Goal: Book appointment/travel/reservation

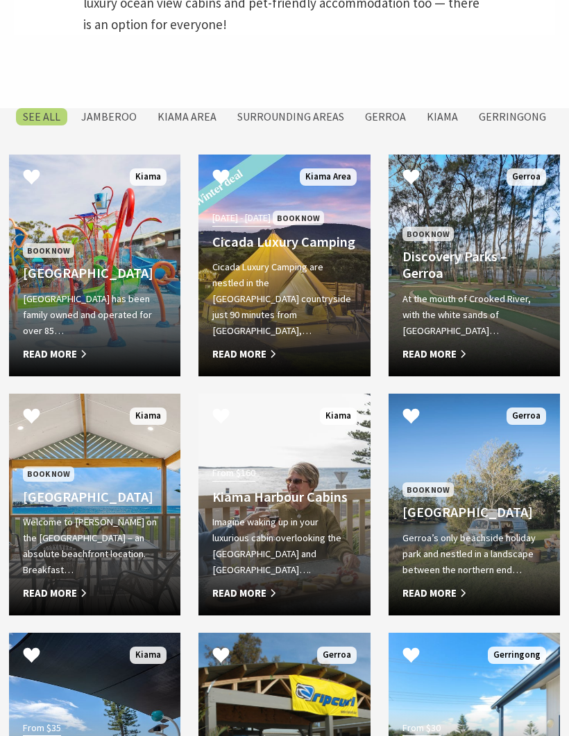
scroll to position [661, 0]
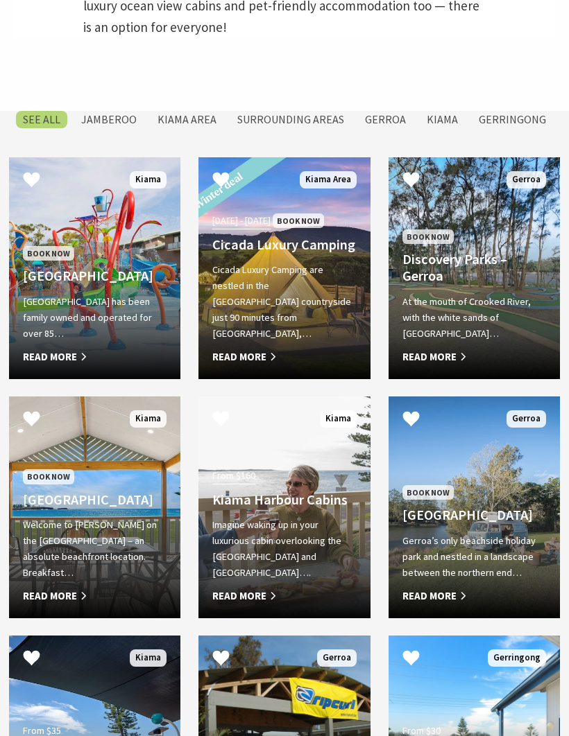
click at [320, 129] on label "Surrounding Areas" at bounding box center [290, 120] width 121 height 17
click at [0, 0] on input "Surrounding Areas" at bounding box center [0, 0] width 0 height 0
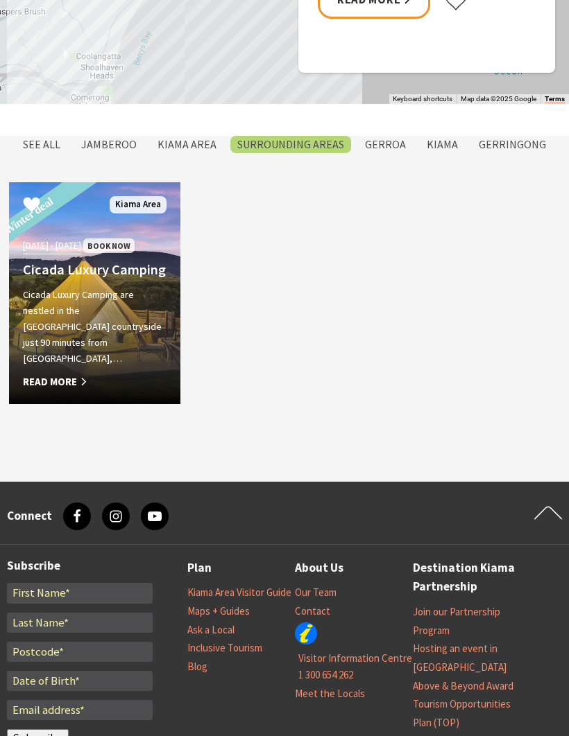
scroll to position [1136, 0]
click at [53, 153] on label "SEE All" at bounding box center [41, 144] width 51 height 17
click at [0, 0] on input "SEE All" at bounding box center [0, 0] width 0 height 0
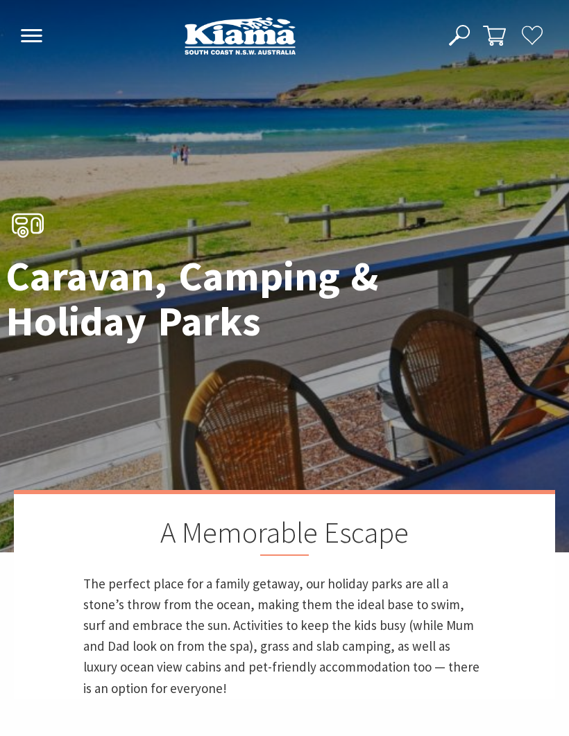
scroll to position [1307, 0]
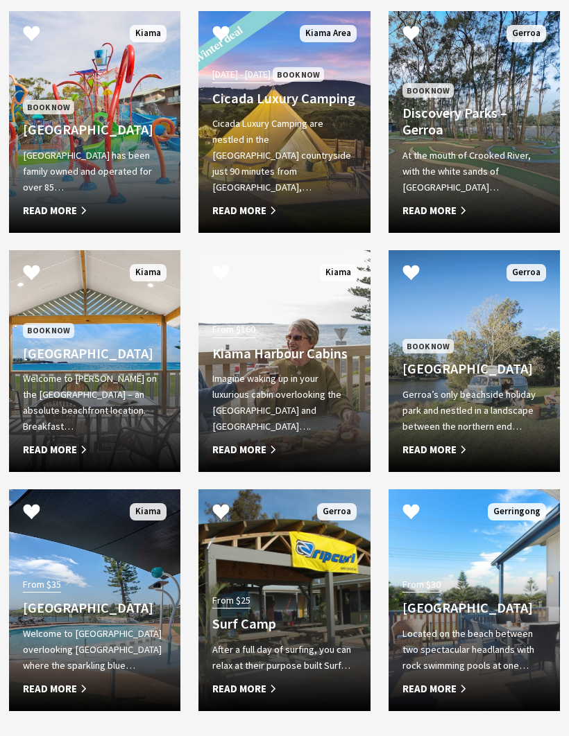
click at [42, 472] on link "Book Now Kendalls Beach Holiday Park Welcome to Kendalls on the Beach Holiday P…" at bounding box center [94, 361] width 171 height 222
click at [443, 219] on div "At the mouth of Crooked River, with the white sands of Seven Mile Beach… Read M…" at bounding box center [474, 183] width 144 height 71
click at [452, 458] on span "Read More" at bounding box center [474, 450] width 144 height 17
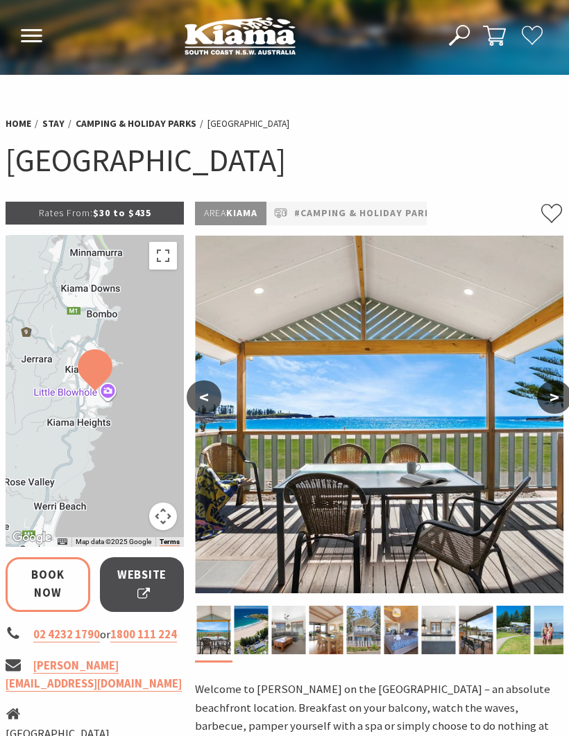
select select "3"
select select "2"
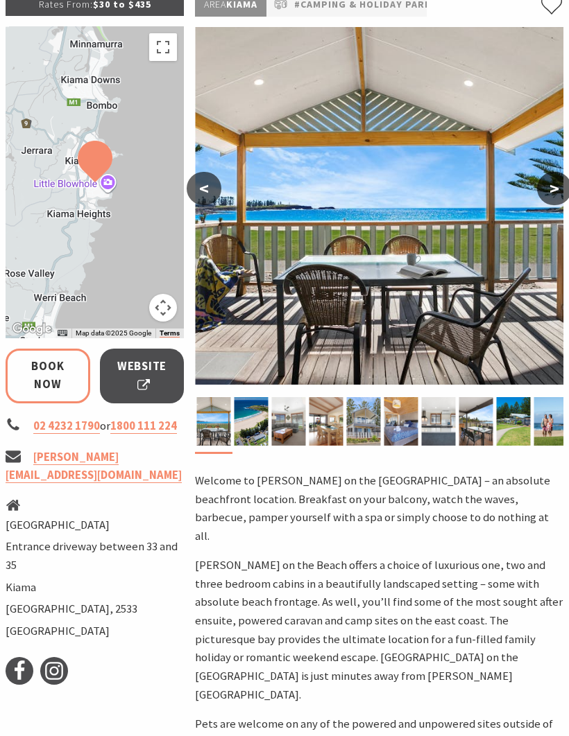
scroll to position [209, 0]
click at [248, 388] on div at bounding box center [379, 209] width 368 height 364
click at [318, 416] on img at bounding box center [326, 421] width 34 height 49
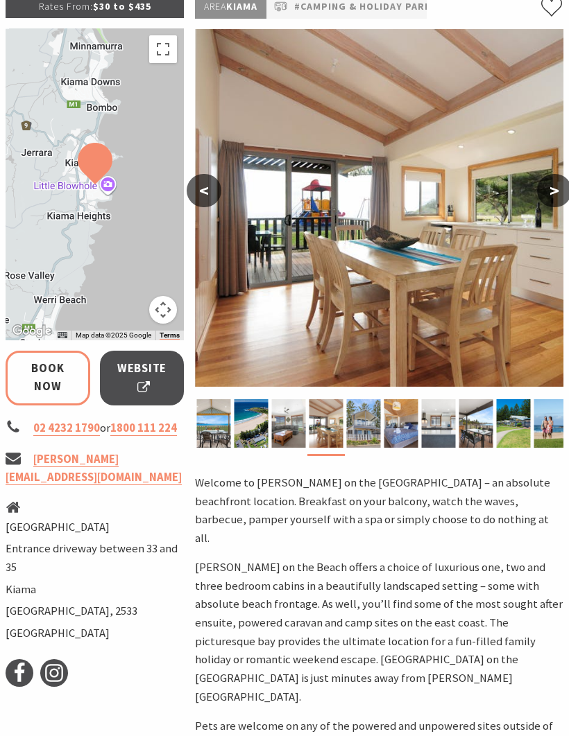
scroll to position [205, 0]
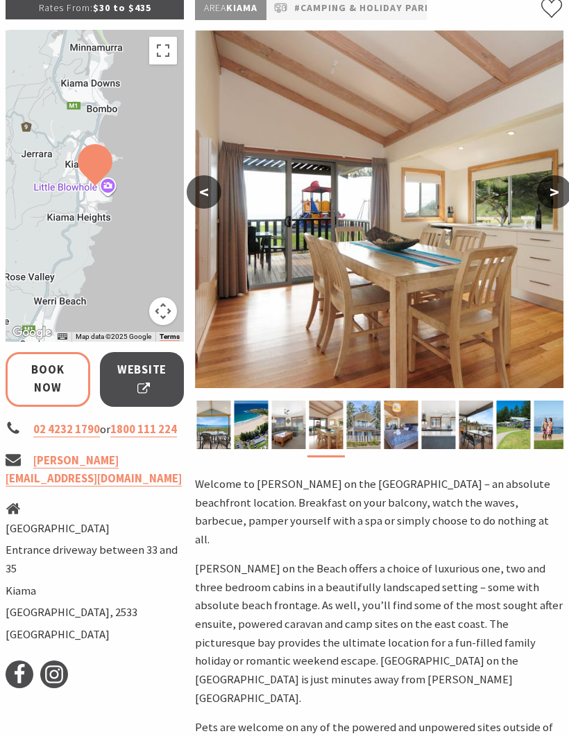
click at [561, 180] on button ">" at bounding box center [554, 191] width 35 height 33
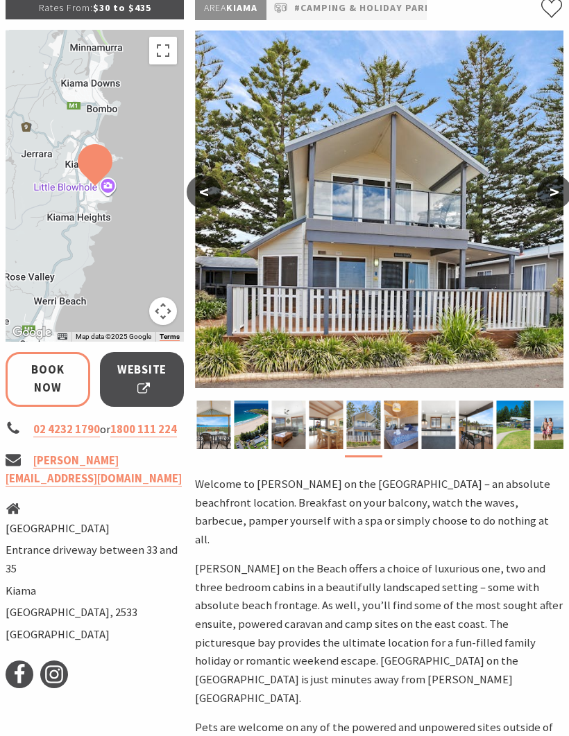
click at [541, 191] on button ">" at bounding box center [554, 191] width 35 height 33
click at [540, 202] on button ">" at bounding box center [554, 191] width 35 height 33
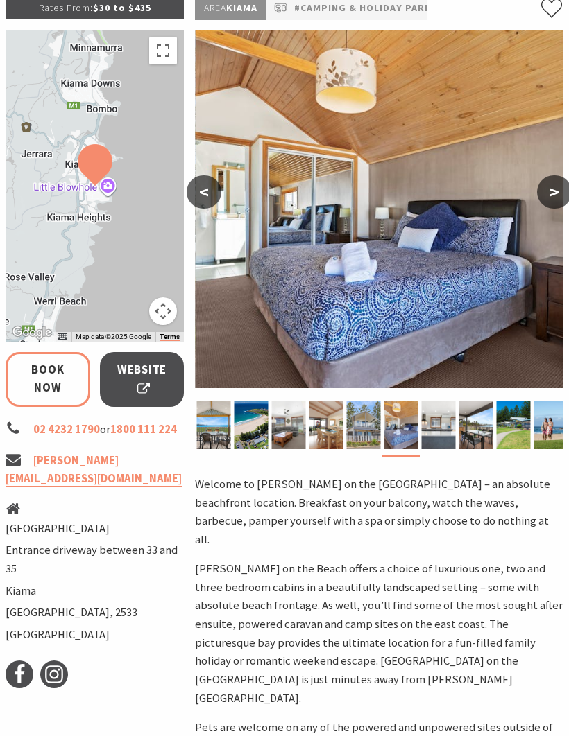
click at [561, 205] on button ">" at bounding box center [554, 191] width 35 height 33
click at [553, 212] on img at bounding box center [379, 210] width 368 height 358
click at [551, 198] on button ">" at bounding box center [554, 191] width 35 height 33
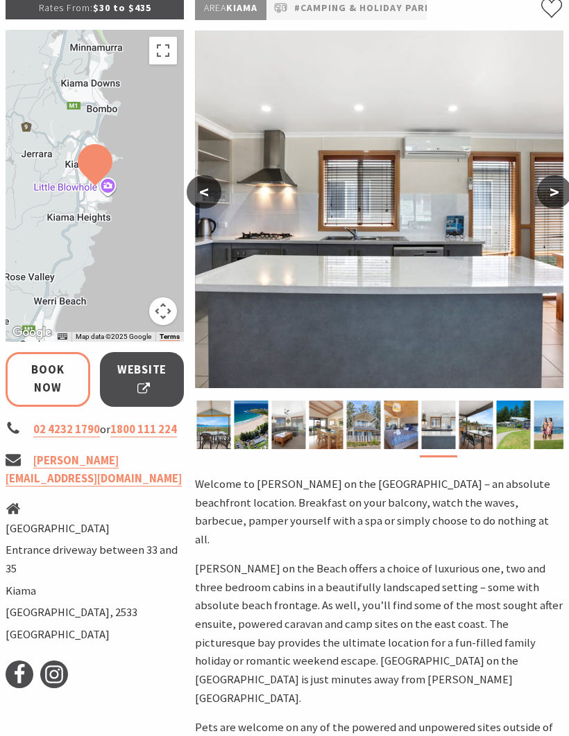
click at [561, 208] on img at bounding box center [379, 210] width 368 height 358
click at [562, 200] on button ">" at bounding box center [554, 191] width 35 height 33
click at [566, 200] on button ">" at bounding box center [554, 191] width 35 height 33
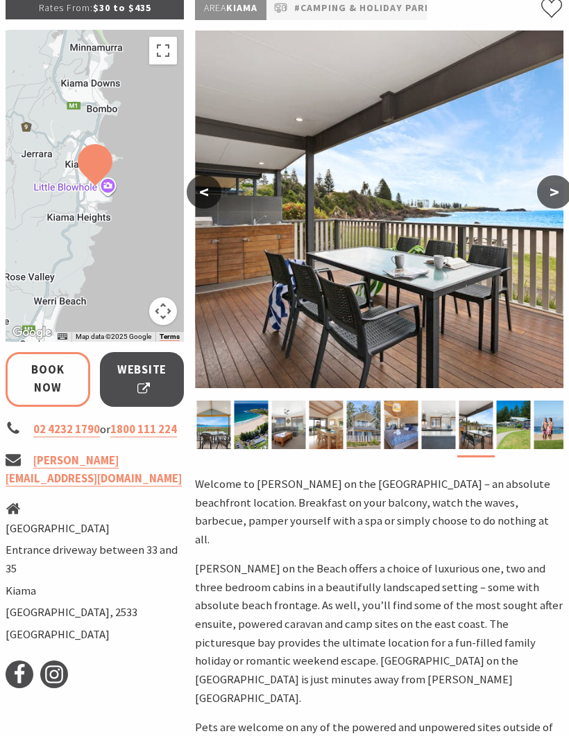
click at [563, 191] on button ">" at bounding box center [554, 191] width 35 height 33
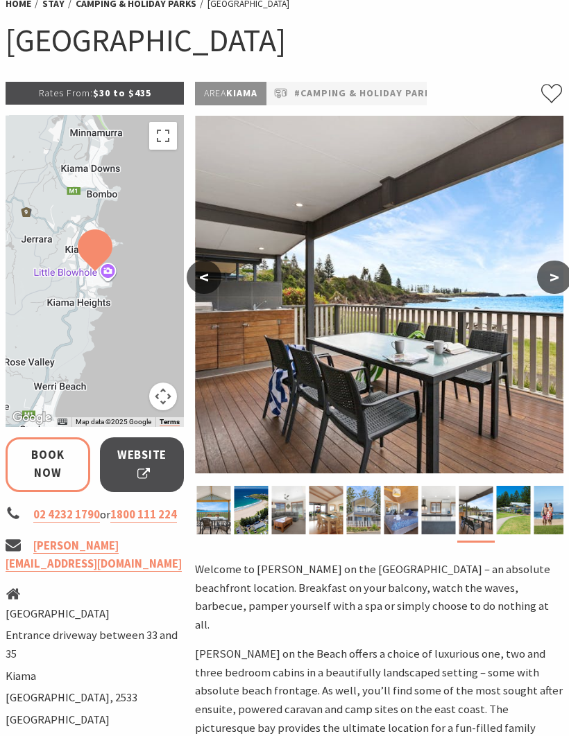
scroll to position [0, 0]
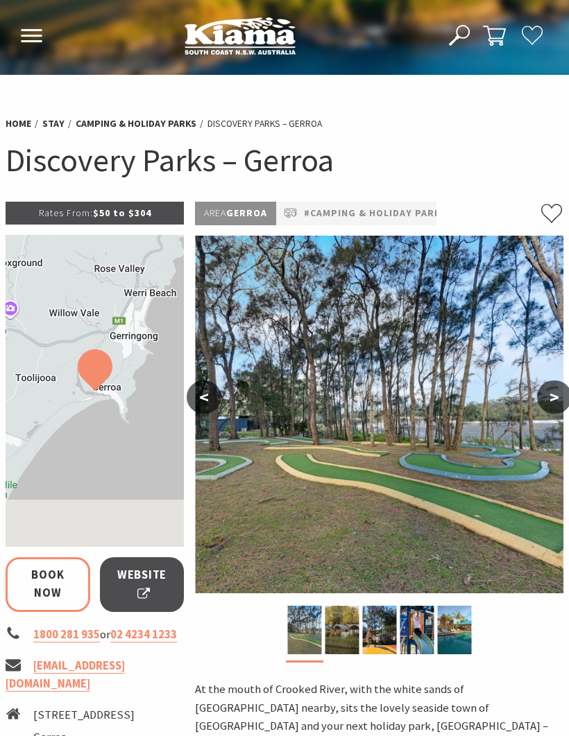
select select "3"
select select "2"
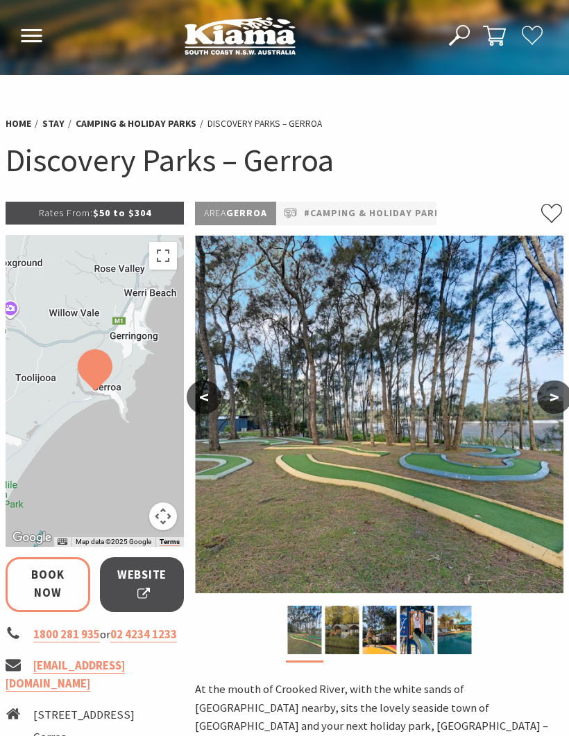
click at [560, 397] on button ">" at bounding box center [554, 397] width 35 height 33
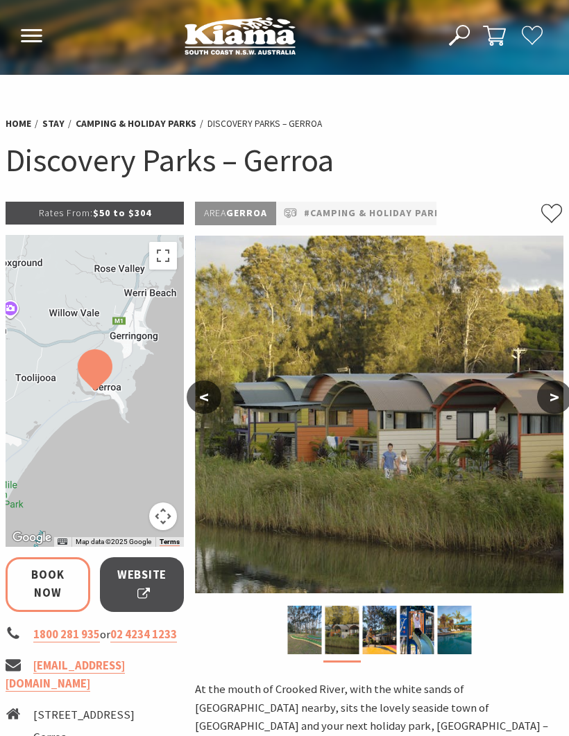
click at [553, 399] on button ">" at bounding box center [554, 397] width 35 height 33
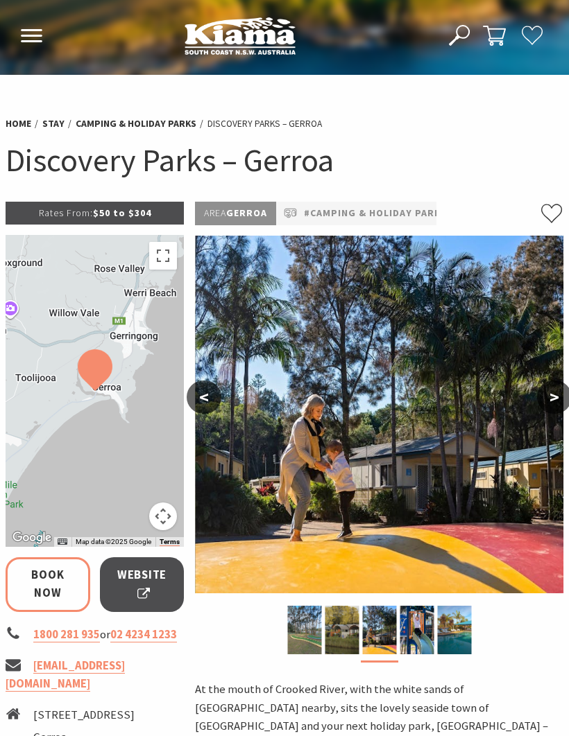
click at [554, 398] on button ">" at bounding box center [554, 397] width 35 height 33
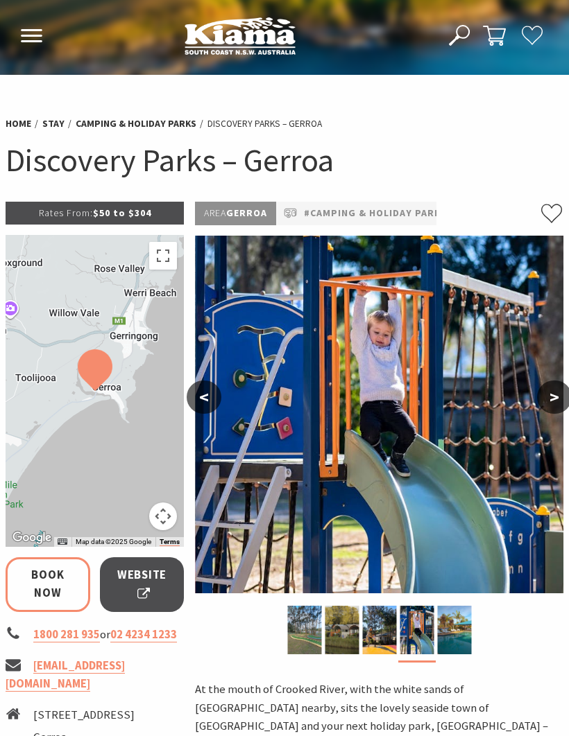
click at [551, 391] on button ">" at bounding box center [554, 397] width 35 height 33
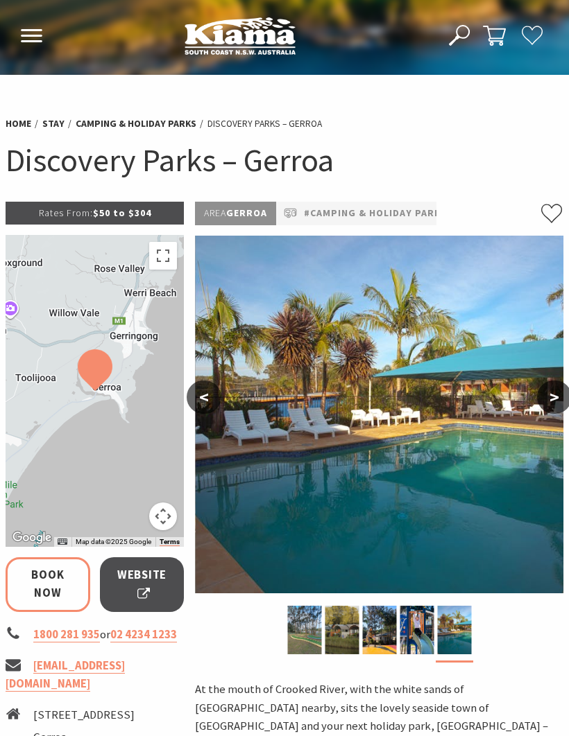
click at [549, 401] on button ">" at bounding box center [554, 397] width 35 height 33
click at [551, 404] on button ">" at bounding box center [554, 397] width 35 height 33
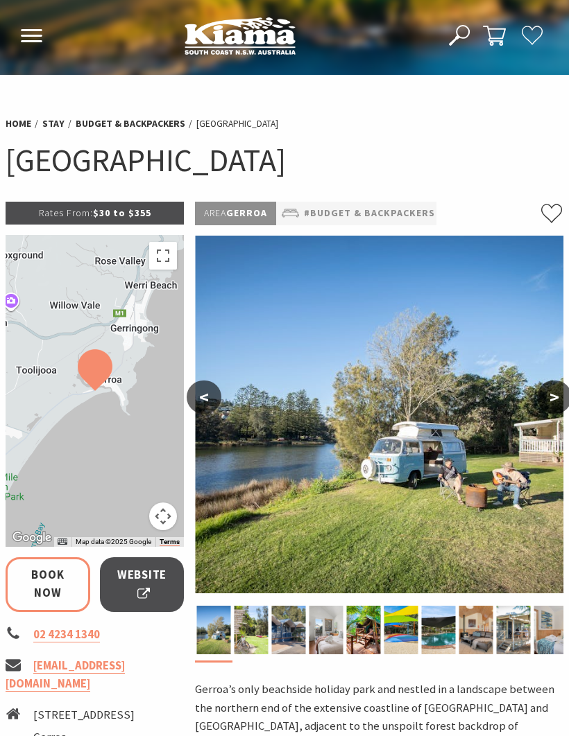
select select "3"
select select "2"
click at [553, 394] on button ">" at bounding box center [554, 397] width 35 height 33
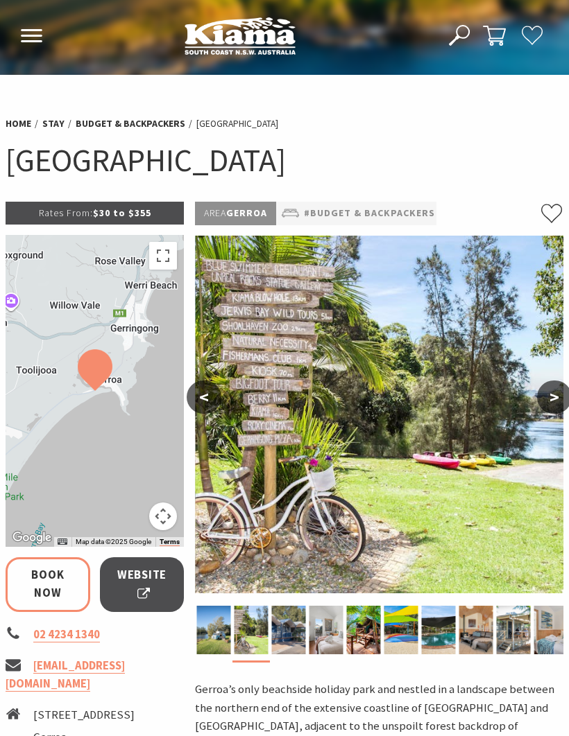
click at [553, 406] on button ">" at bounding box center [554, 397] width 35 height 33
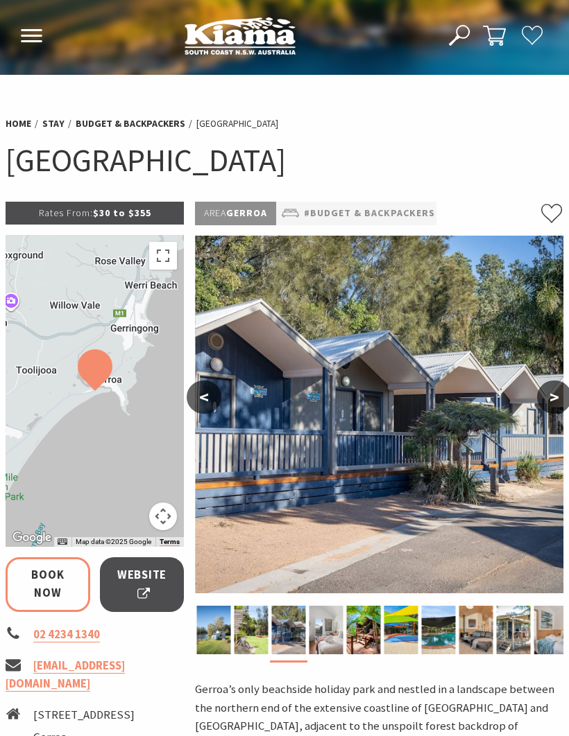
click at [553, 395] on button ">" at bounding box center [554, 397] width 35 height 33
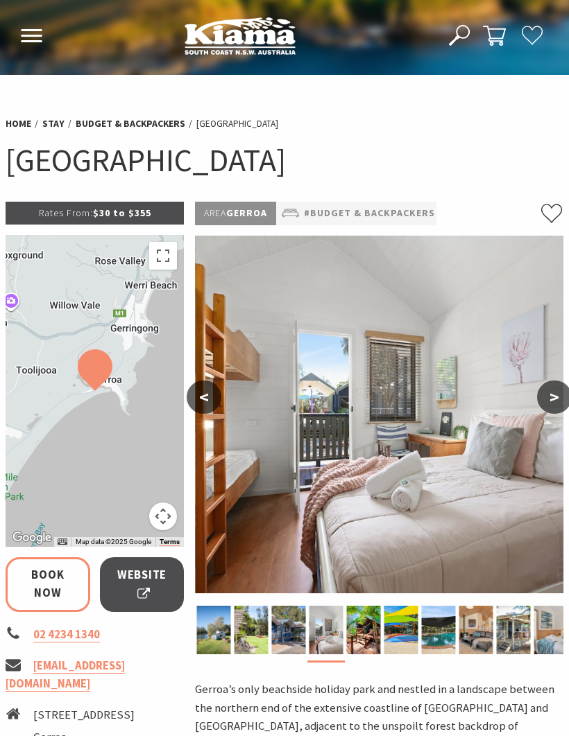
click at [548, 398] on button ">" at bounding box center [554, 397] width 35 height 33
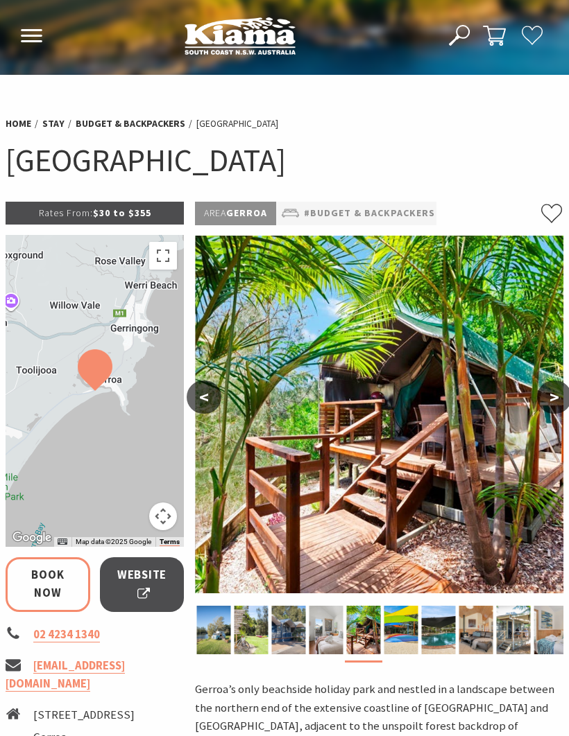
click at [555, 391] on button ">" at bounding box center [554, 397] width 35 height 33
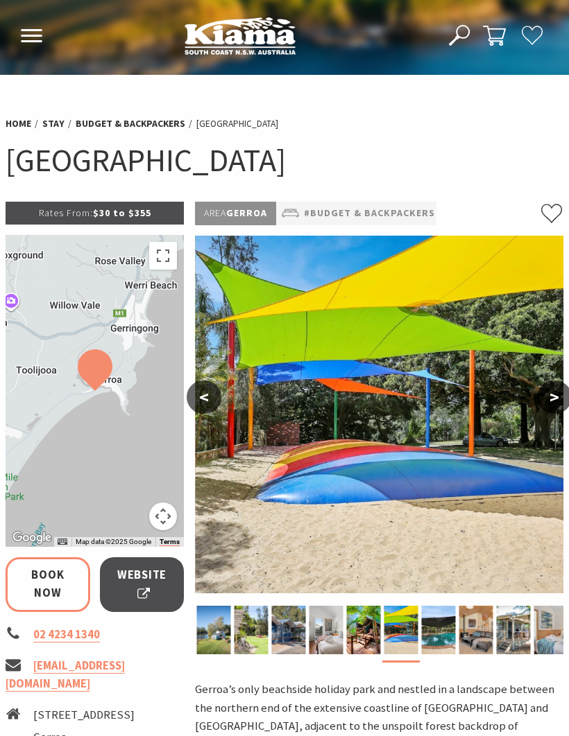
click at [551, 397] on button ">" at bounding box center [554, 397] width 35 height 33
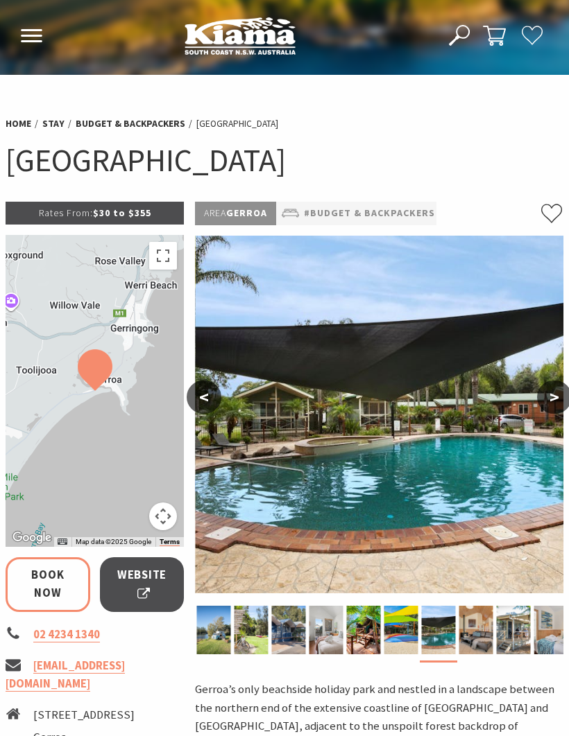
click at [232, 389] on img at bounding box center [379, 415] width 368 height 358
click at [230, 399] on img at bounding box center [379, 415] width 368 height 358
click at [205, 414] on img at bounding box center [379, 415] width 368 height 358
click at [193, 420] on div "Area Gerroa #Budget & backpackers #Camping & Holiday Parks #Cottages #Pet Frien…" at bounding box center [378, 749] width 379 height 1094
click at [209, 390] on button "<" at bounding box center [204, 397] width 35 height 33
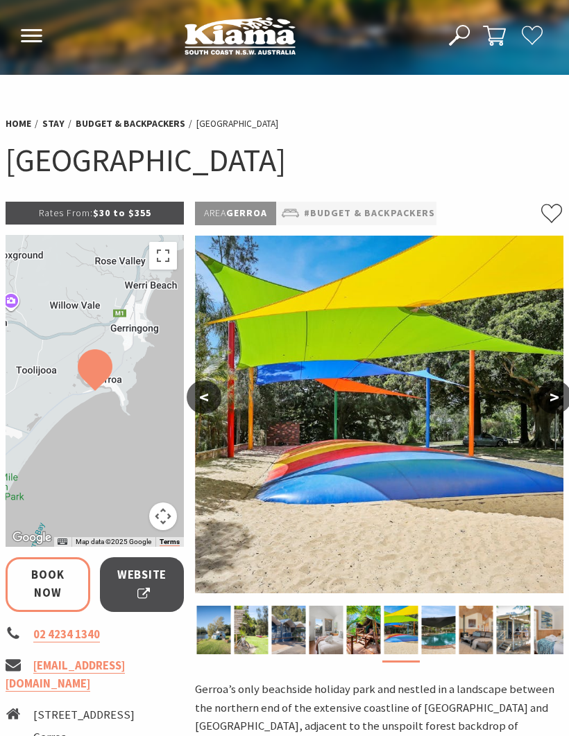
click at [564, 406] on button ">" at bounding box center [554, 397] width 35 height 33
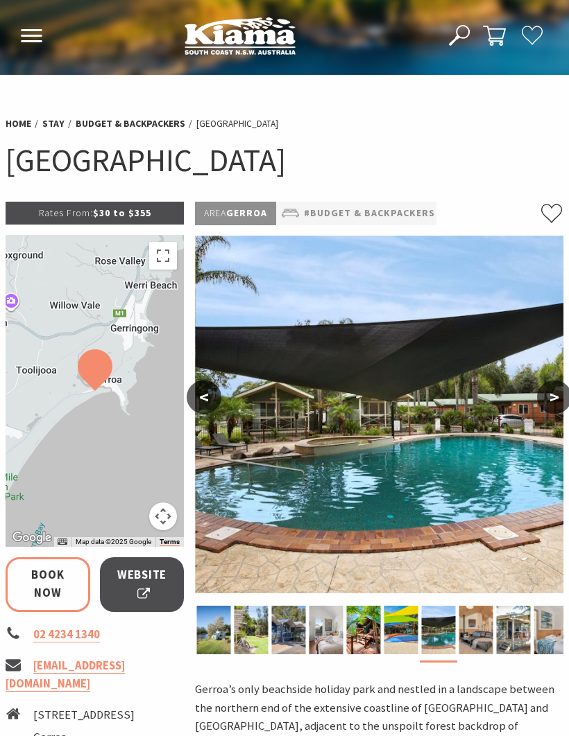
click at [540, 415] on img at bounding box center [379, 415] width 368 height 358
click at [546, 419] on img at bounding box center [379, 415] width 368 height 358
click at [558, 392] on button ">" at bounding box center [554, 397] width 35 height 33
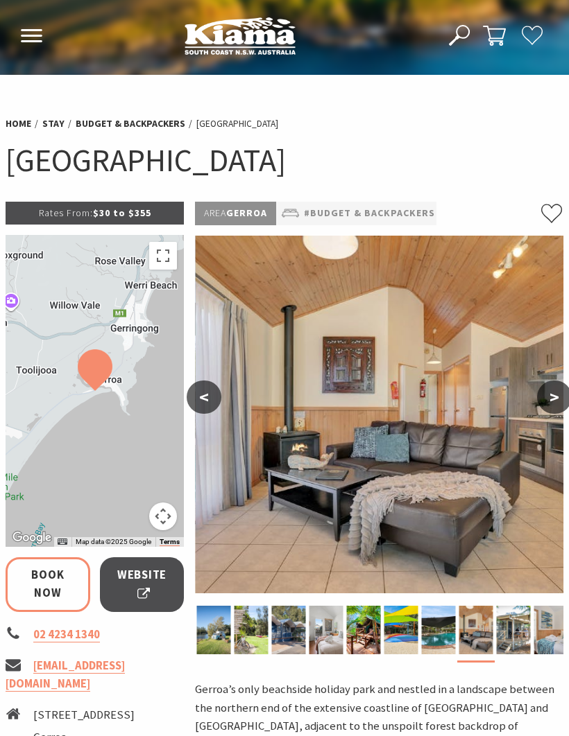
click at [546, 403] on button ">" at bounding box center [554, 397] width 35 height 33
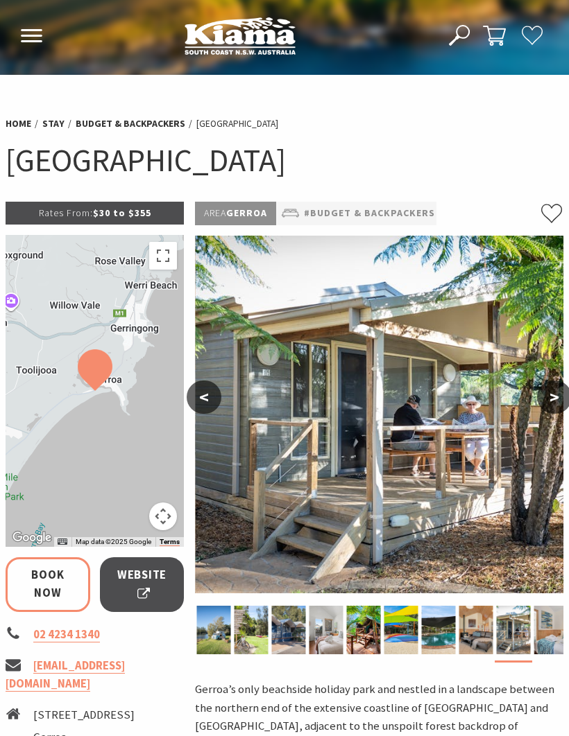
click at [550, 402] on button ">" at bounding box center [554, 397] width 35 height 33
click at [523, 415] on img at bounding box center [379, 415] width 368 height 358
click at [553, 399] on button ">" at bounding box center [554, 397] width 35 height 33
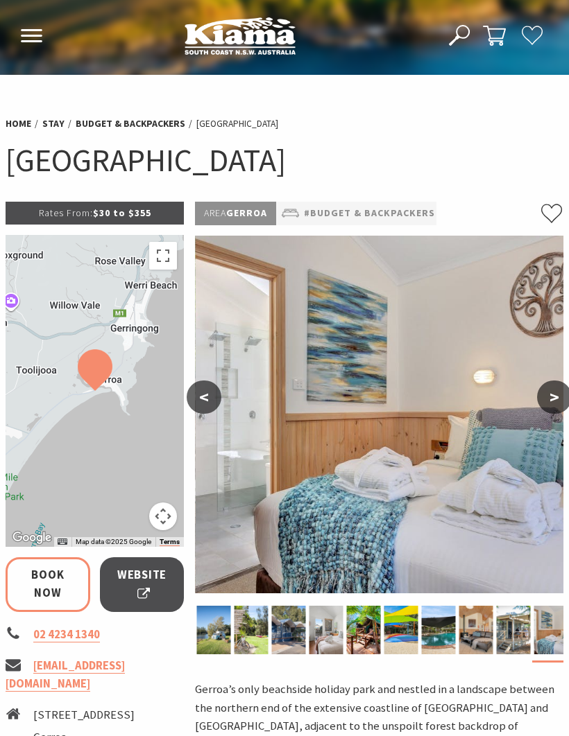
click at [560, 391] on button ">" at bounding box center [554, 397] width 35 height 33
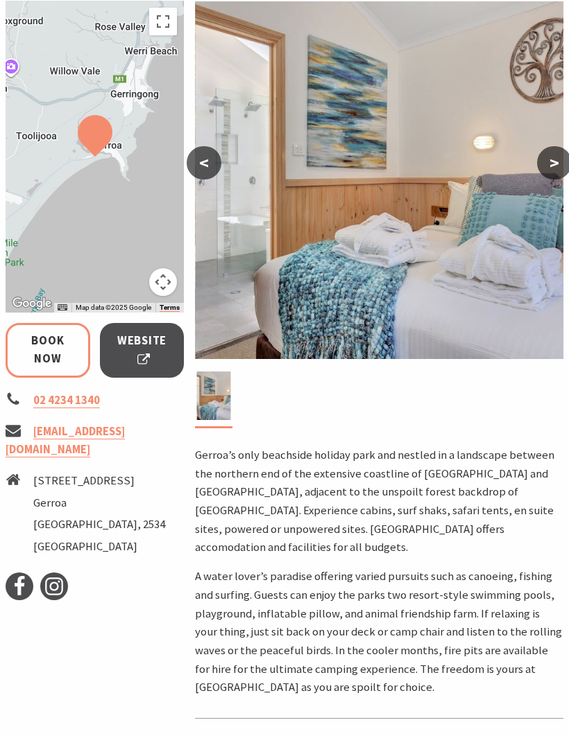
scroll to position [234, 0]
click at [156, 347] on span "Website" at bounding box center [142, 351] width 50 height 37
